Goal: Transaction & Acquisition: Obtain resource

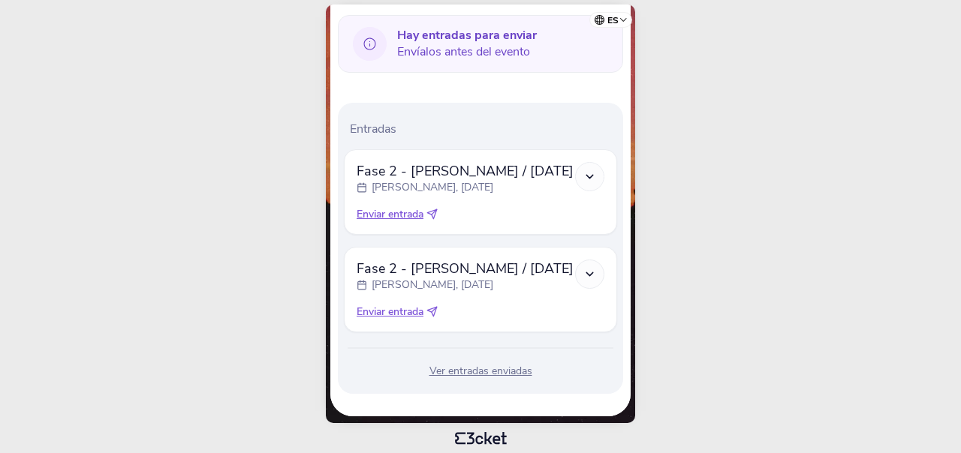
scroll to position [364, 0]
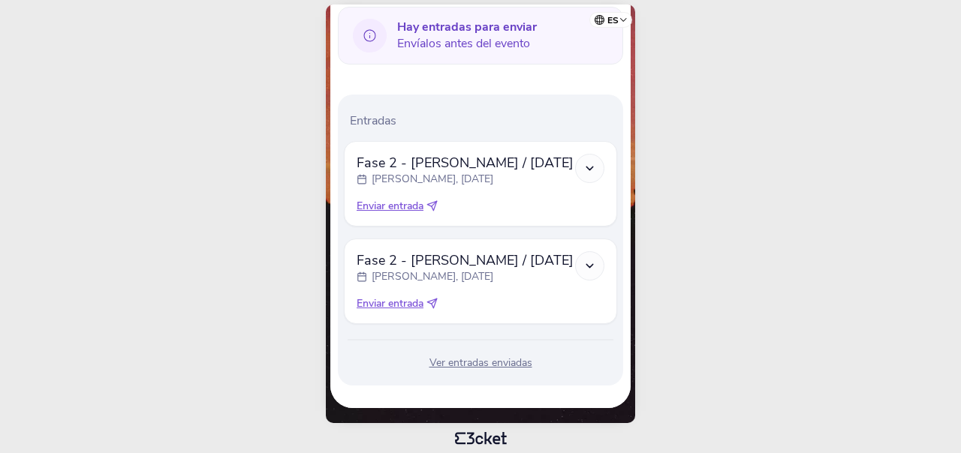
click at [488, 442] on icon at bounding box center [481, 438] width 200 height 13
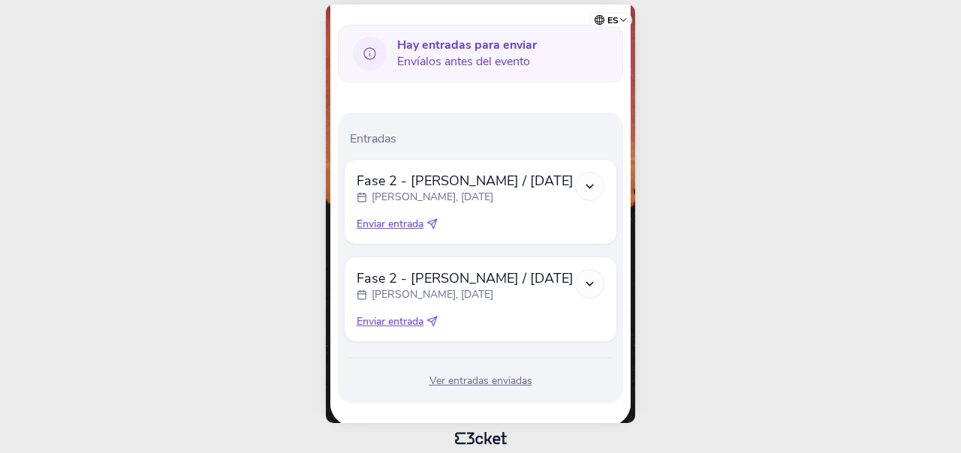
scroll to position [364, 0]
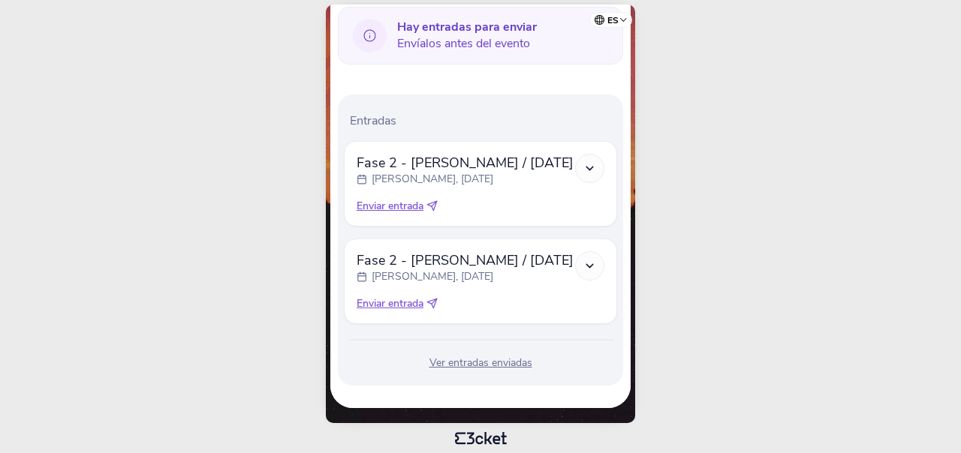
click at [587, 170] on icon at bounding box center [589, 168] width 13 height 13
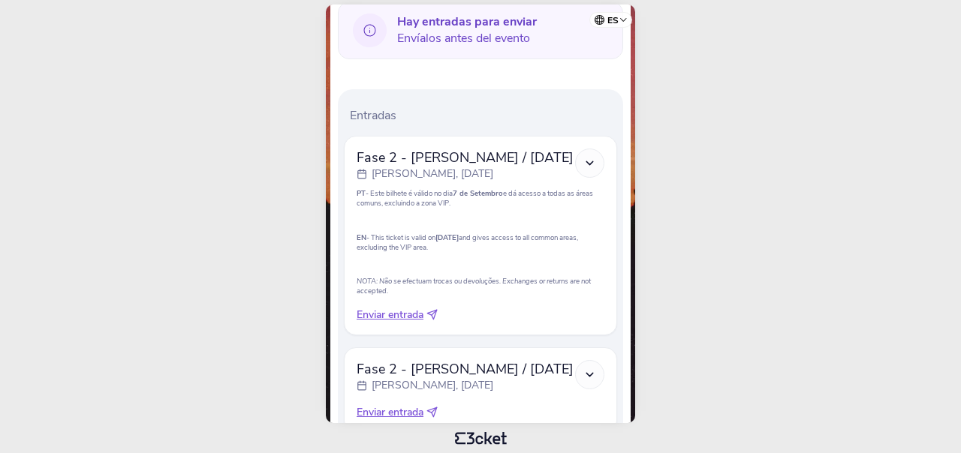
click at [587, 170] on icon at bounding box center [589, 163] width 13 height 13
click at [587, 161] on div at bounding box center [589, 163] width 29 height 29
click at [392, 321] on span "Enviar entrada" at bounding box center [390, 315] width 67 height 15
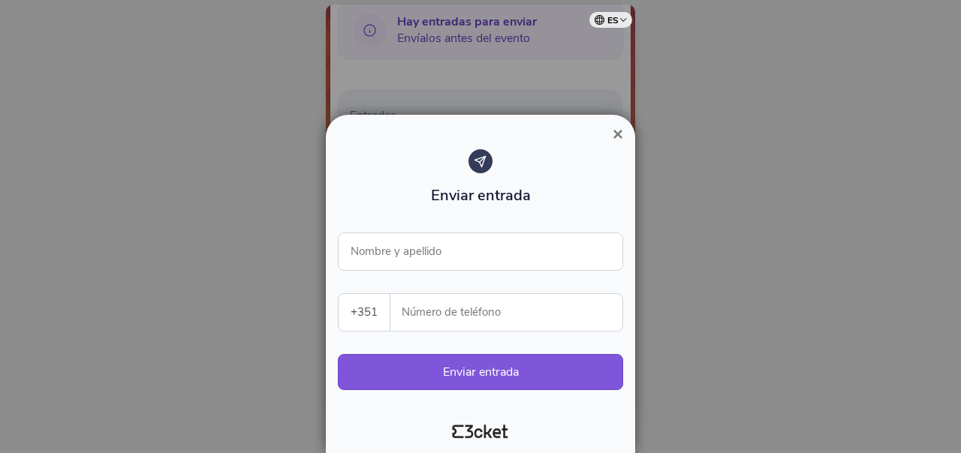
click at [621, 133] on span "×" at bounding box center [617, 134] width 11 height 20
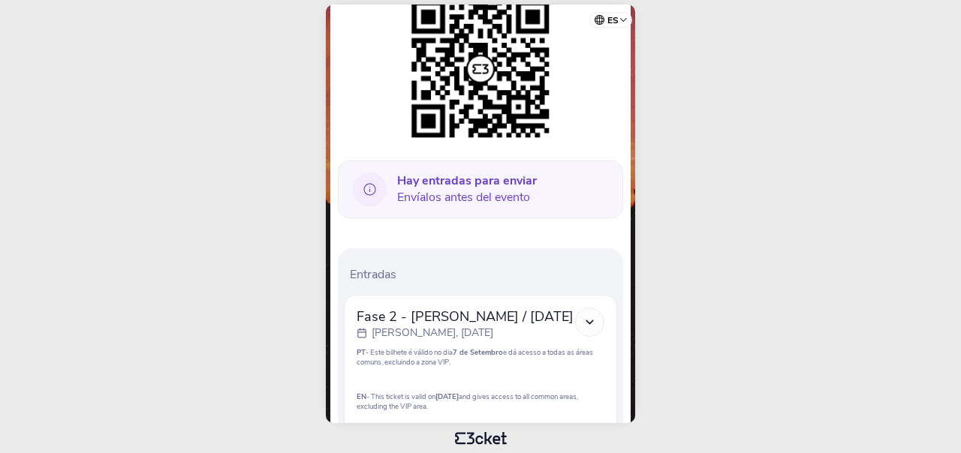
scroll to position [200, 0]
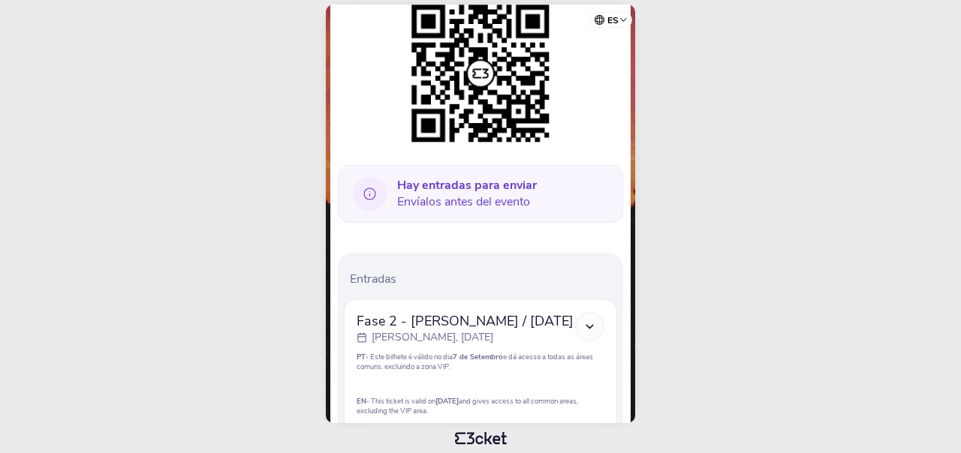
click at [366, 191] on icon at bounding box center [370, 194] width 34 height 34
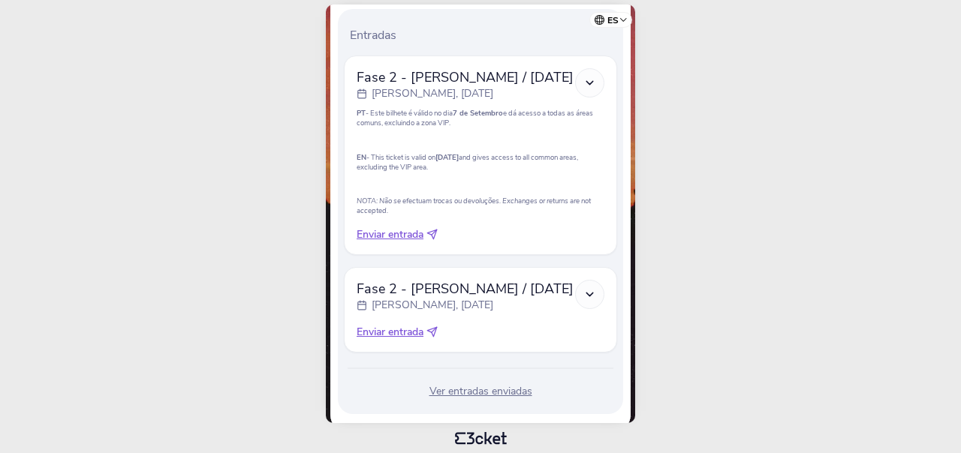
scroll to position [443, 0]
click at [594, 91] on icon at bounding box center [589, 84] width 13 height 13
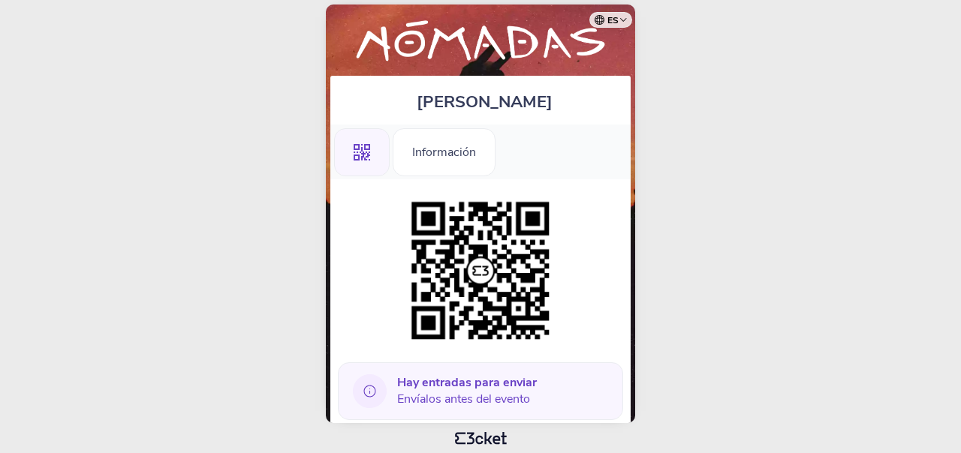
scroll to position [0, 0]
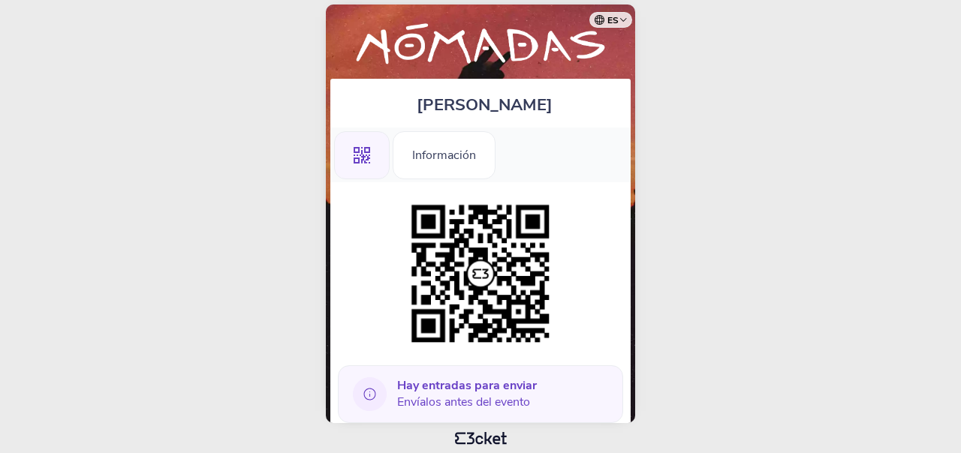
click at [676, 342] on html "es Português ([GEOGRAPHIC_DATA]) English Español Catalan [DEMOGRAPHIC_DATA] [PE…" at bounding box center [480, 226] width 961 height 453
click at [270, 60] on html "es Português ([GEOGRAPHIC_DATA]) English Español Catalan [DEMOGRAPHIC_DATA] [PE…" at bounding box center [480, 226] width 961 height 453
click at [493, 110] on span "[PERSON_NAME]" at bounding box center [485, 105] width 136 height 23
click at [491, 51] on img at bounding box center [480, 46] width 285 height 52
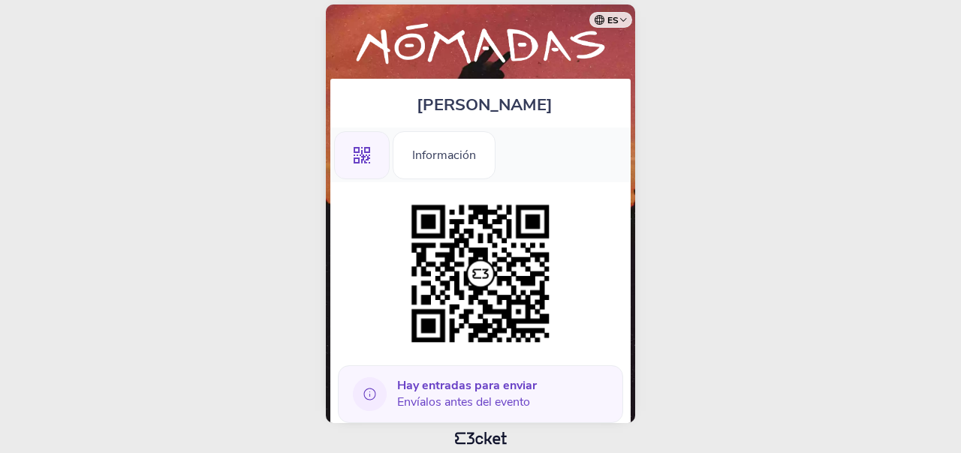
click at [352, 164] on div ".st0{fill-rule:evenodd;clip-rule:evenodd;}" at bounding box center [362, 155] width 56 height 48
click at [472, 163] on div "Información" at bounding box center [444, 155] width 103 height 48
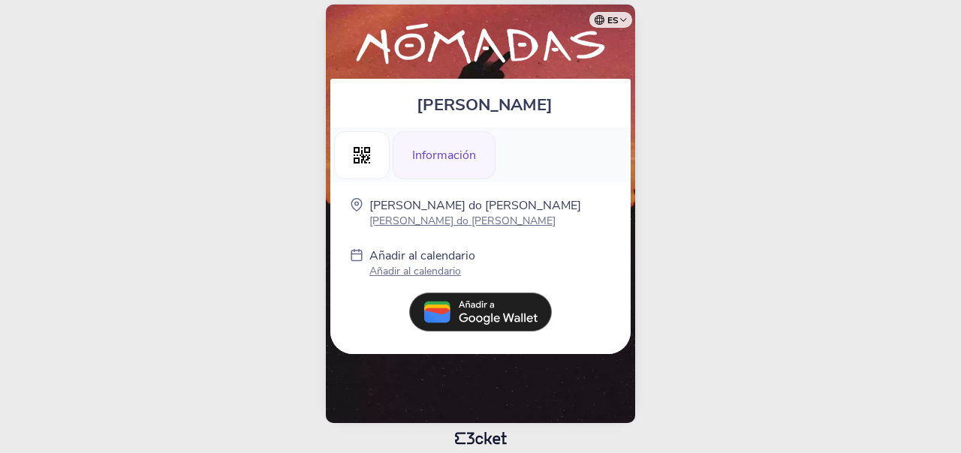
click at [488, 321] on img at bounding box center [480, 313] width 143 height 40
